Goal: Transaction & Acquisition: Subscribe to service/newsletter

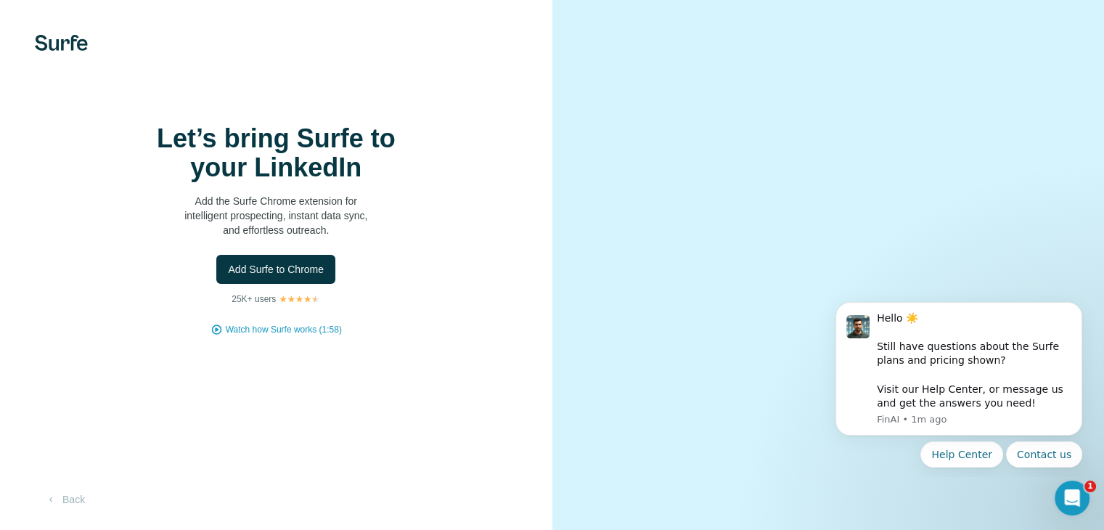
click at [276, 237] on p "Add the Surfe Chrome extension for intelligent prospecting, instant data sync, …" at bounding box center [276, 216] width 290 height 44
click at [364, 407] on div "Let’s bring Surfe to your LinkedIn Add the Surfe Chrome extension for intellige…" at bounding box center [276, 265] width 552 height 530
click at [263, 182] on h1 "Let’s bring Surfe to your LinkedIn" at bounding box center [276, 153] width 290 height 58
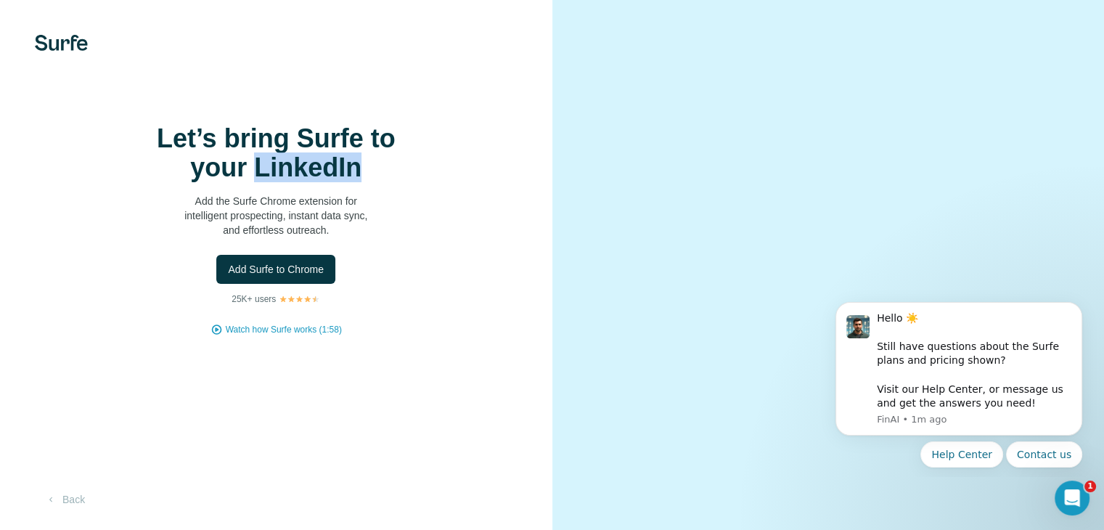
click at [263, 182] on h1 "Let’s bring Surfe to your LinkedIn" at bounding box center [276, 153] width 290 height 58
